Goal: Find specific page/section: Find specific page/section

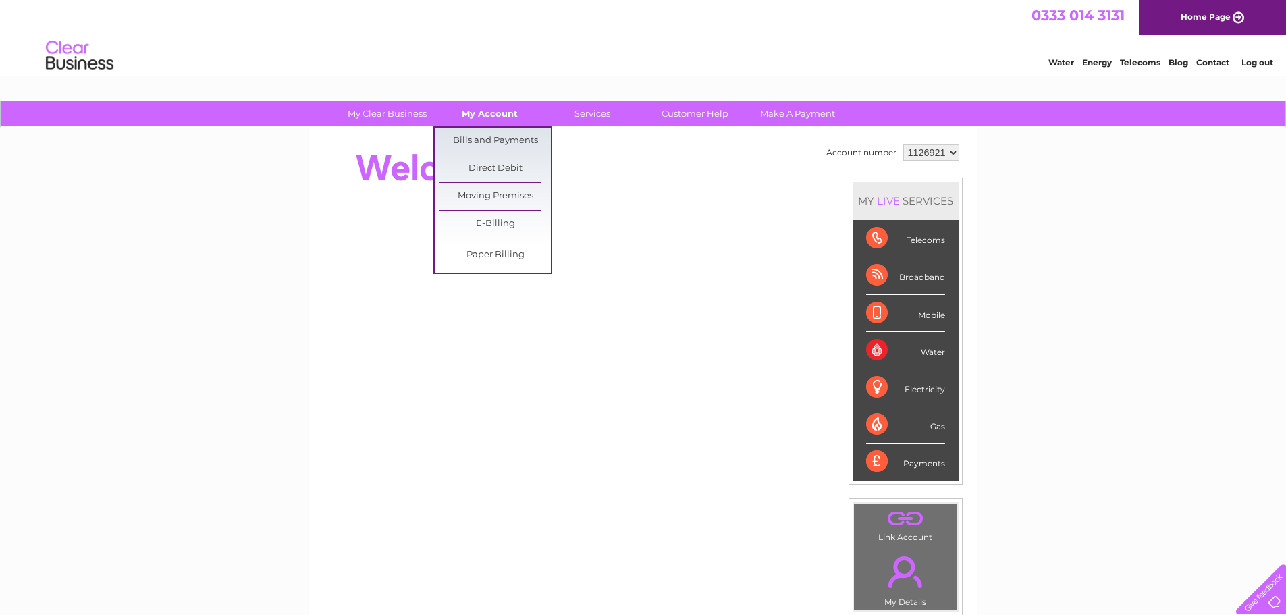
click at [502, 111] on link "My Account" at bounding box center [489, 113] width 111 height 25
click at [498, 132] on link "Bills and Payments" at bounding box center [494, 141] width 111 height 27
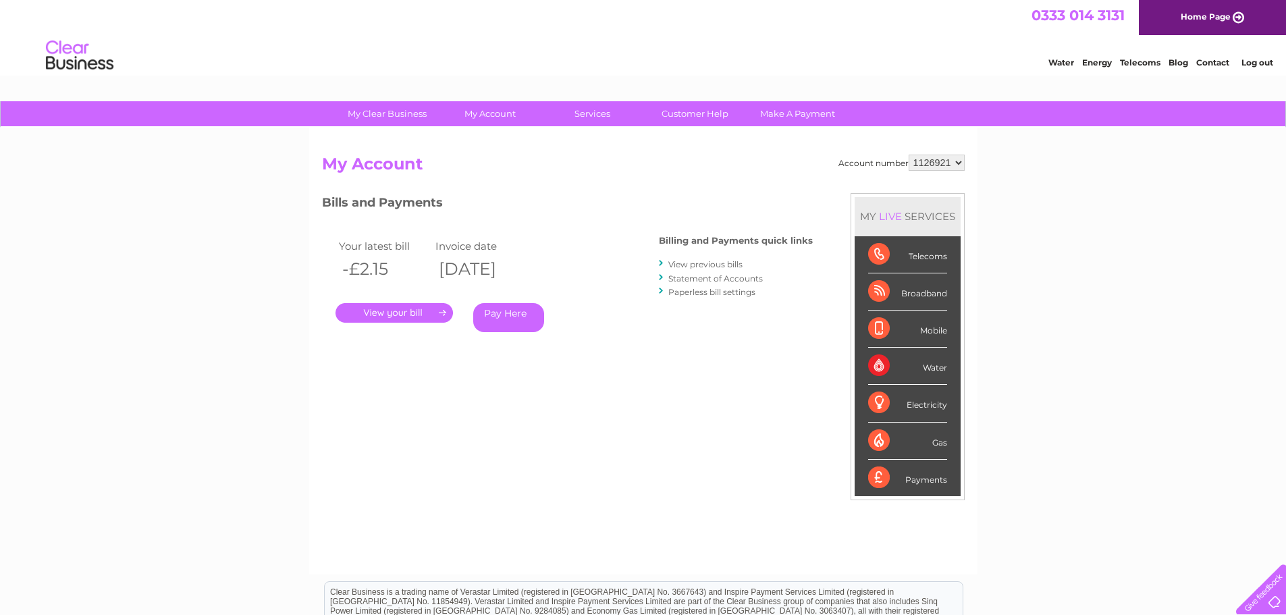
click at [404, 316] on link "." at bounding box center [394, 313] width 117 height 20
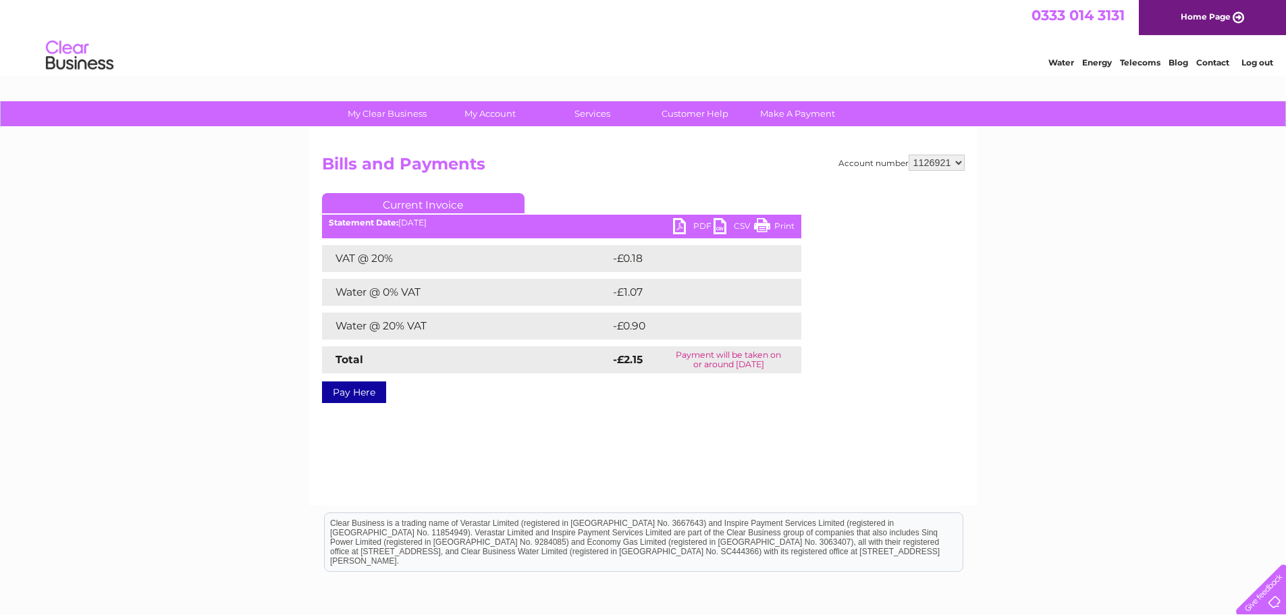
click at [689, 228] on link "PDF" at bounding box center [693, 228] width 41 height 20
